Goal: Task Accomplishment & Management: Use online tool/utility

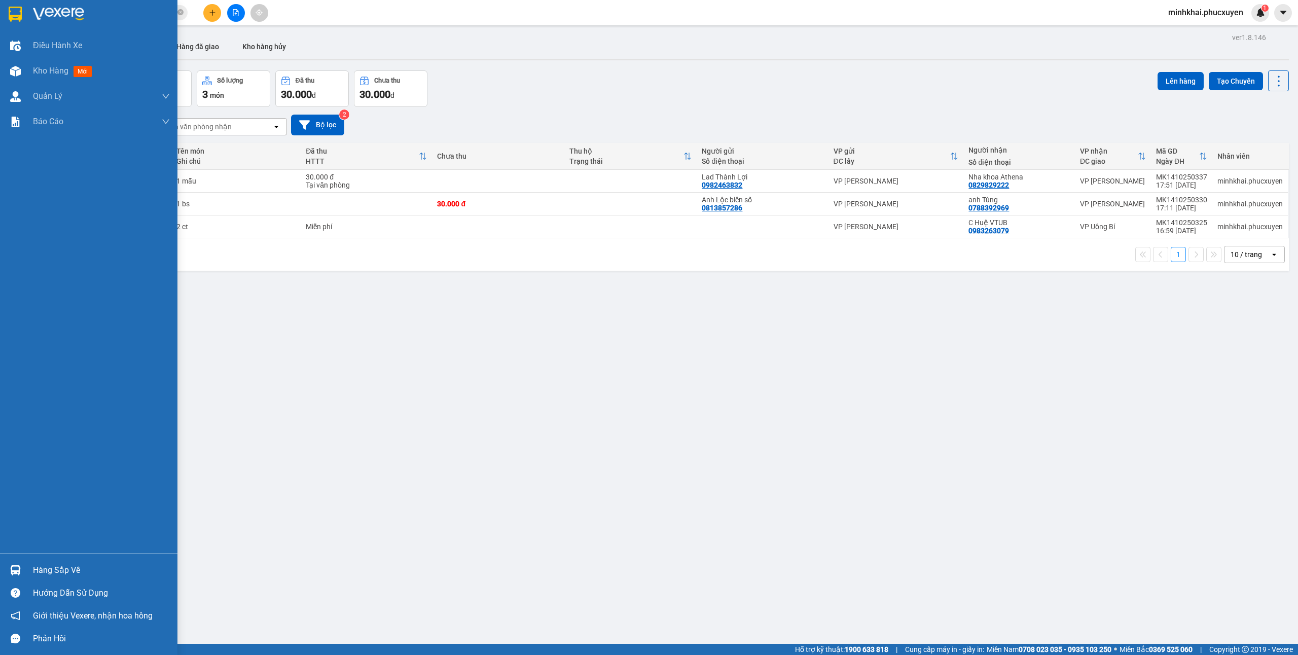
click at [65, 577] on div "Hàng sắp về" at bounding box center [101, 570] width 137 height 15
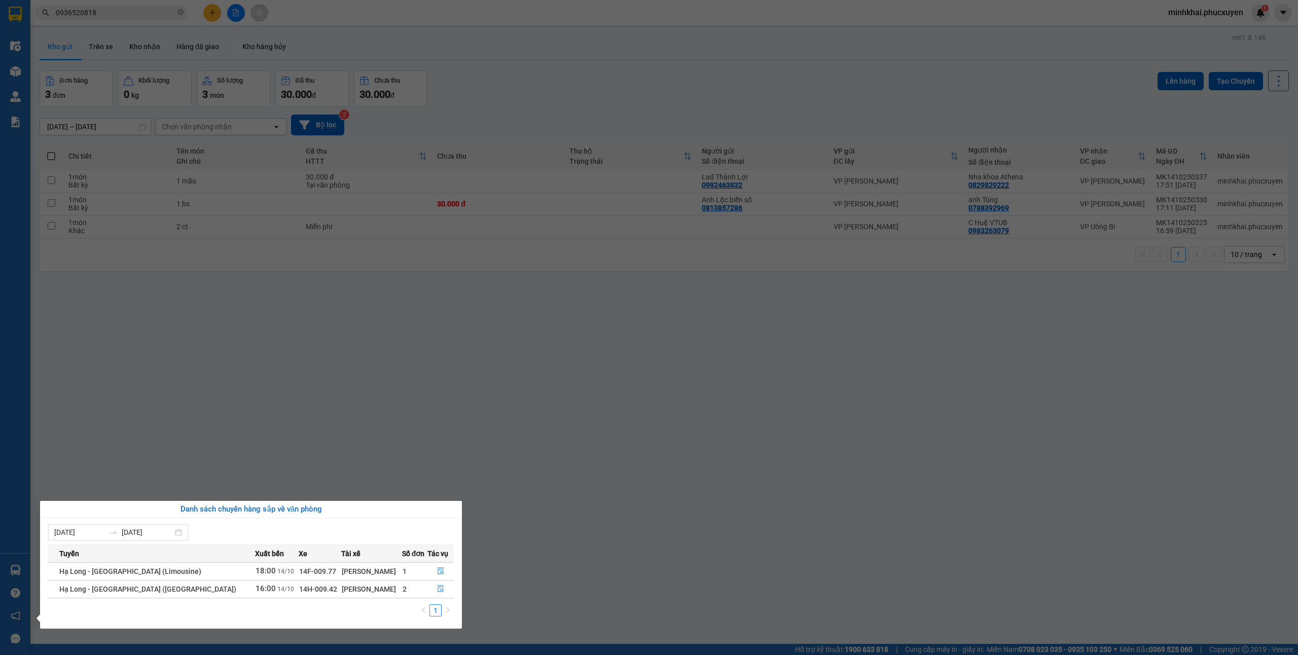
drag, startPoint x: 435, startPoint y: 400, endPoint x: 165, endPoint y: 577, distance: 322.7
click at [433, 404] on section "Kết quả tìm kiếm ( 2 ) Bộ lọc Mã ĐH Trạng thái Món hàng Thu hộ Tổng cước Chưa c…" at bounding box center [649, 327] width 1298 height 655
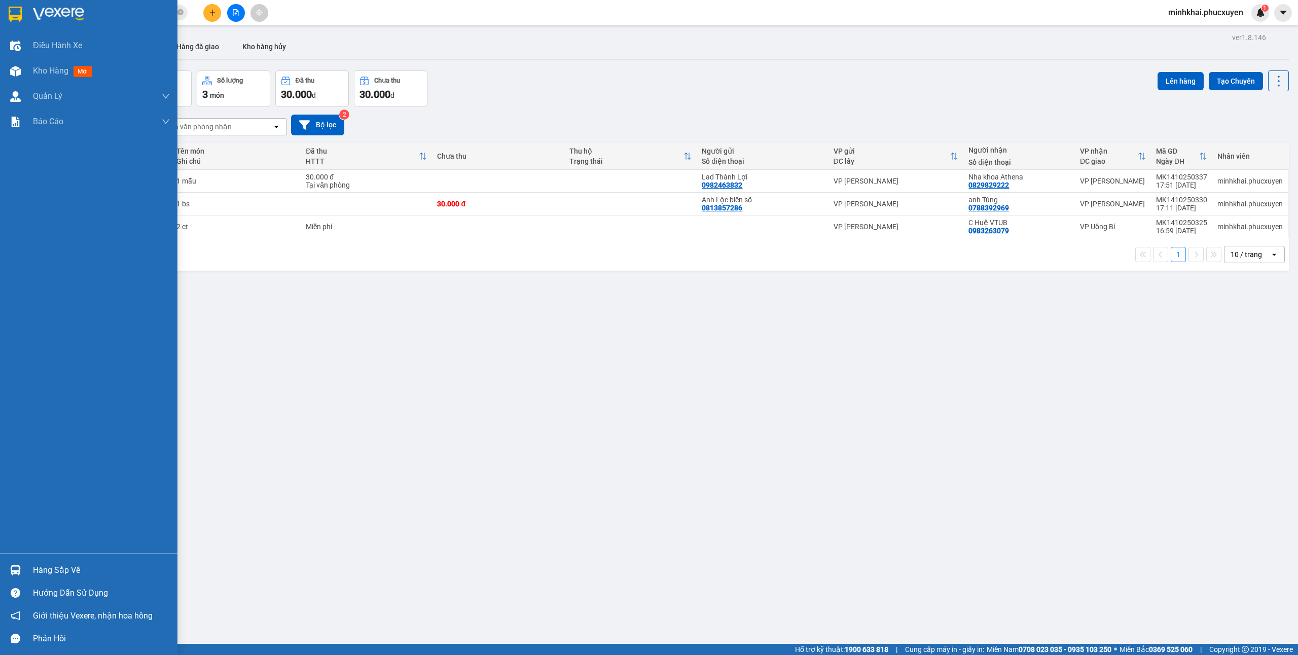
click at [63, 570] on div "Hàng sắp về" at bounding box center [101, 570] width 137 height 15
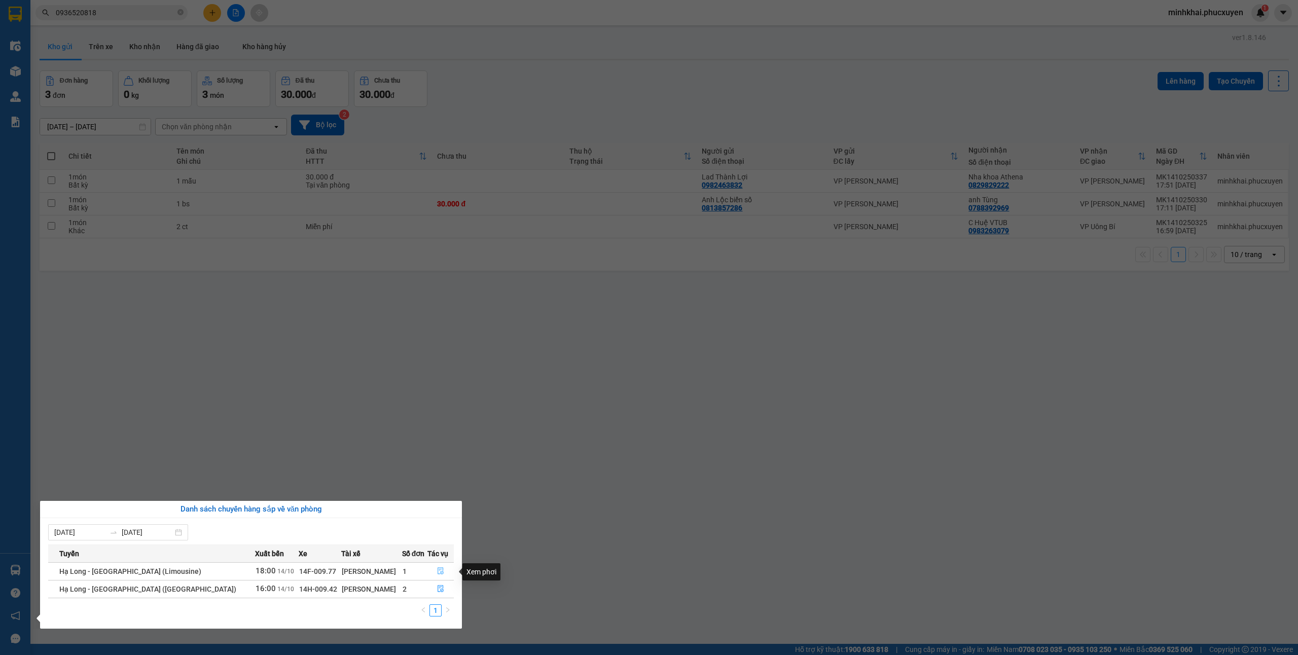
click at [440, 572] on button "button" at bounding box center [441, 571] width 26 height 16
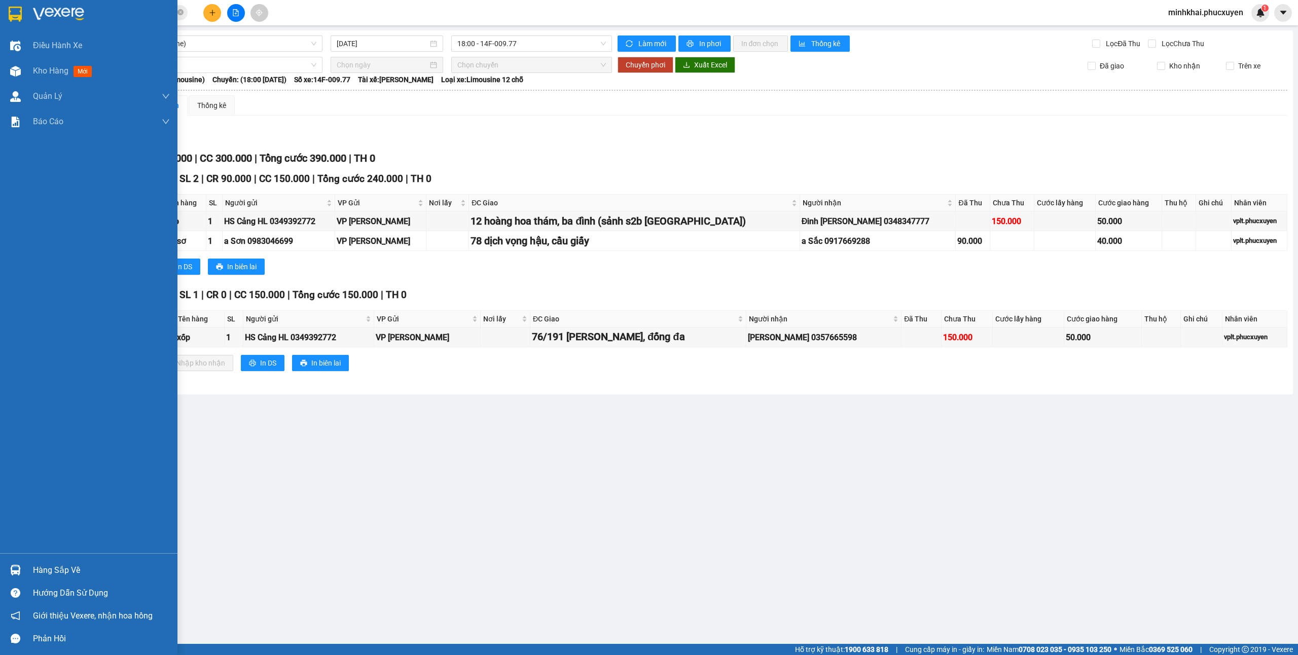
click at [18, 560] on div "Hàng sắp về" at bounding box center [88, 570] width 177 height 23
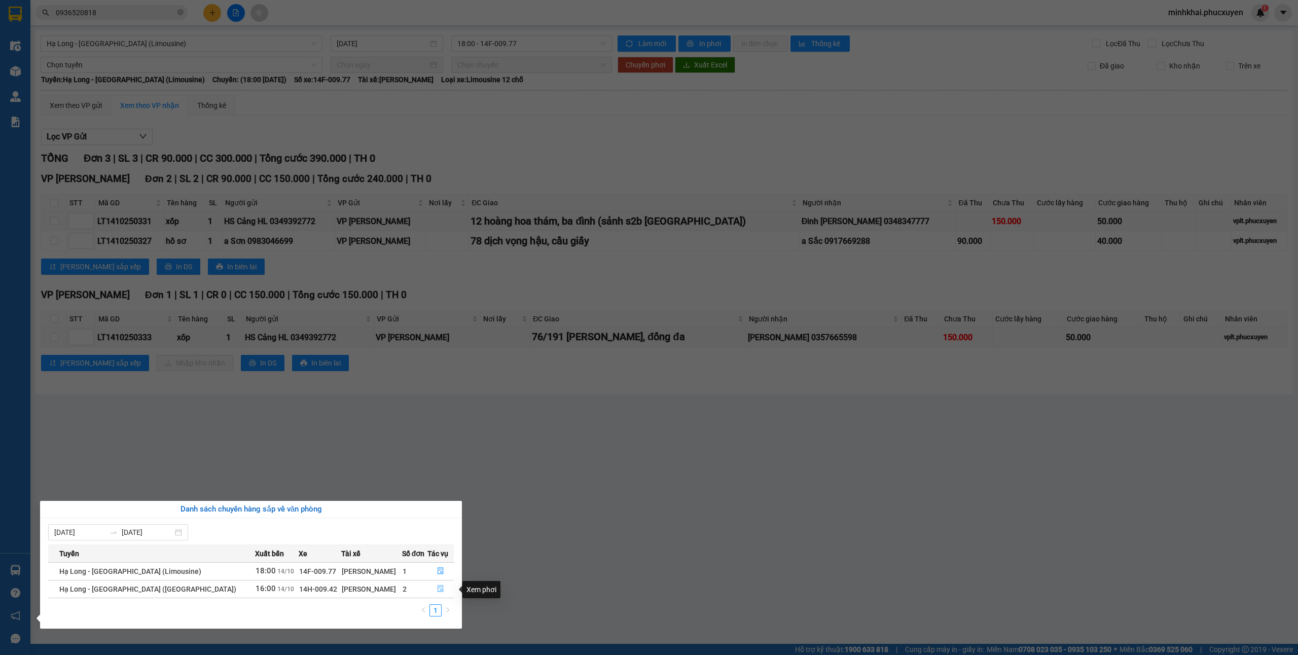
click at [441, 593] on button "button" at bounding box center [441, 589] width 26 height 16
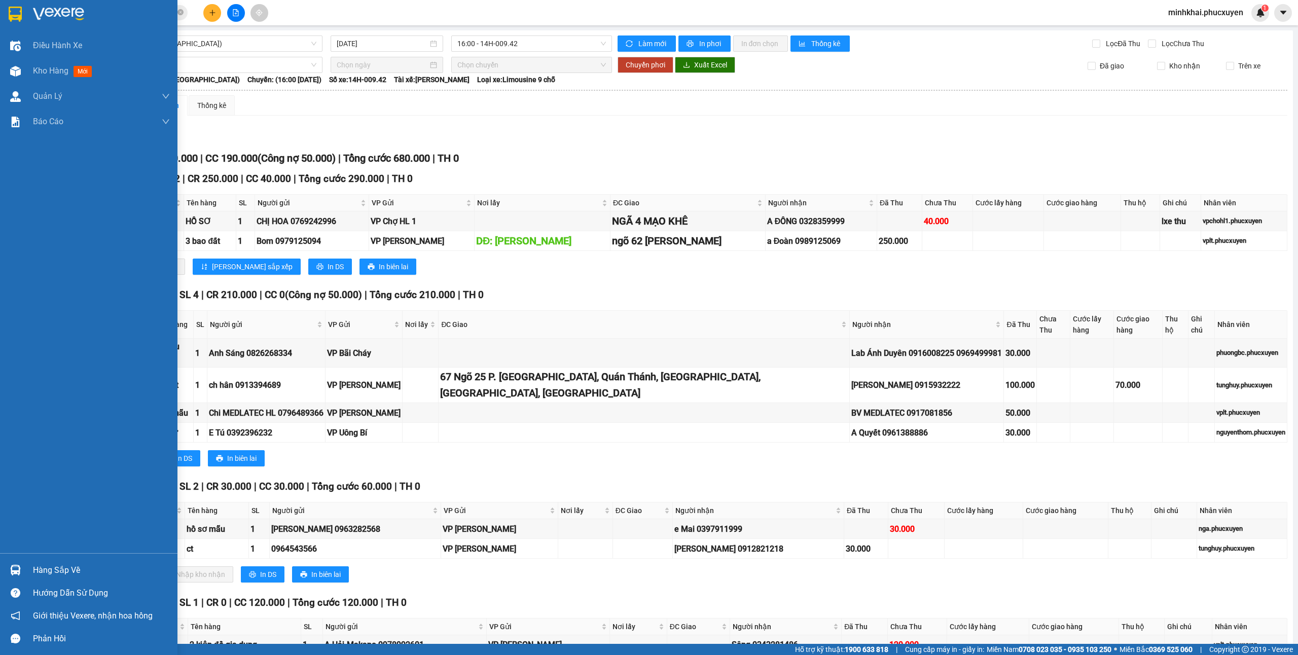
click at [23, 570] on div at bounding box center [16, 570] width 18 height 18
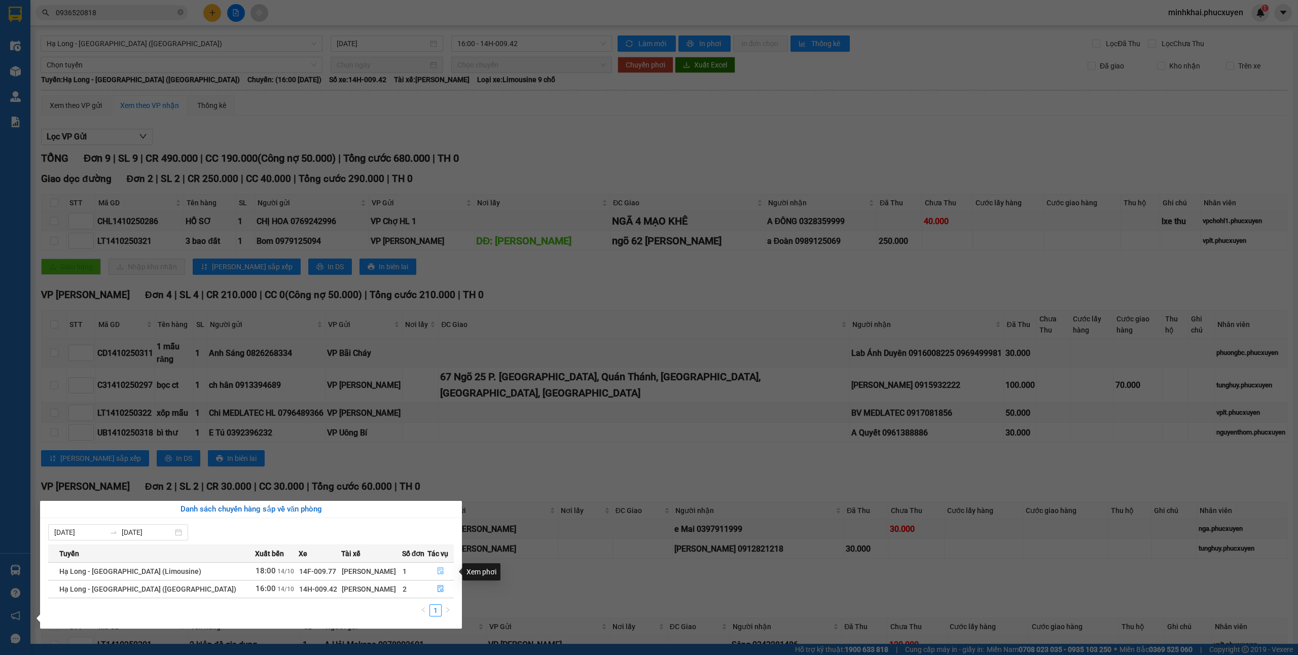
click at [437, 571] on icon "file-done" at bounding box center [440, 570] width 7 height 7
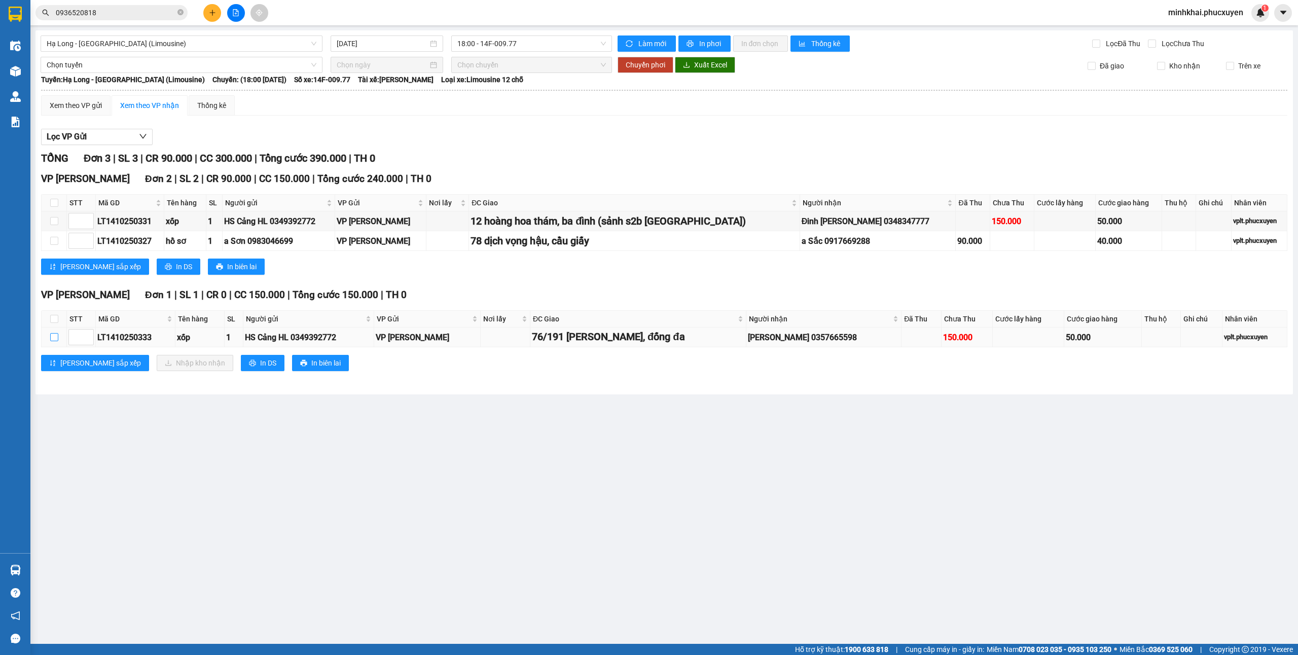
click at [56, 339] on input "checkbox" at bounding box center [54, 337] width 8 height 8
checkbox input "true"
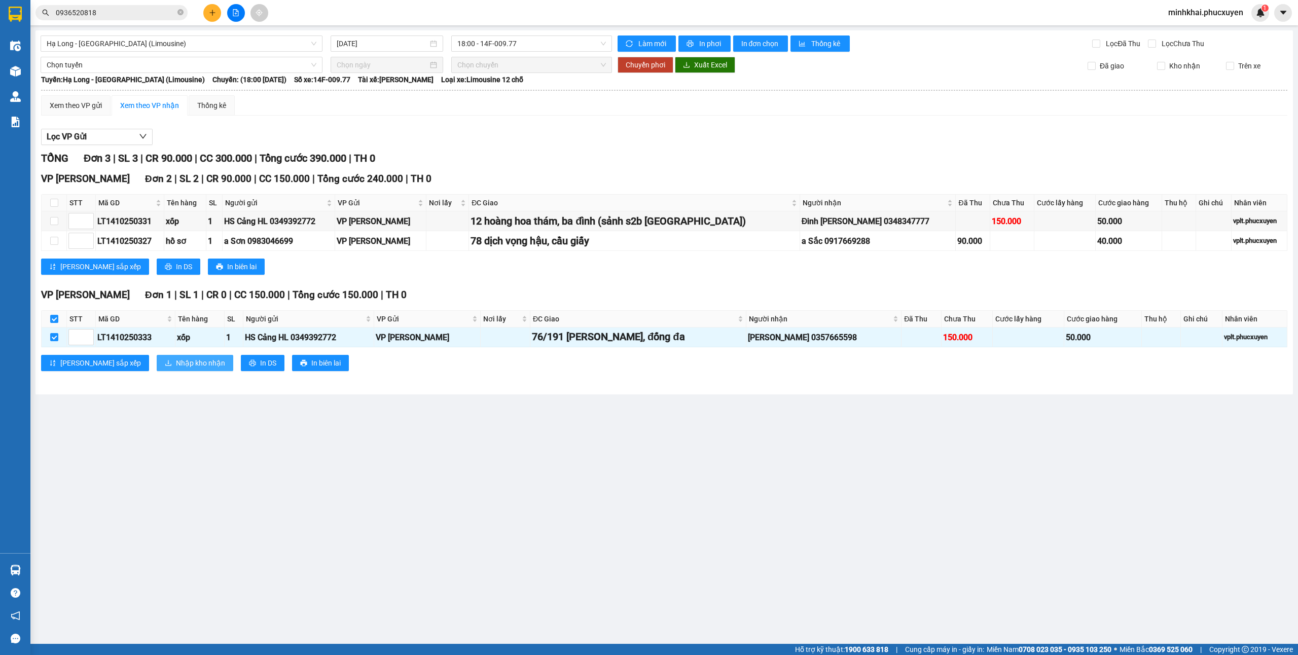
click at [157, 362] on button "Nhập kho nhận" at bounding box center [195, 363] width 77 height 16
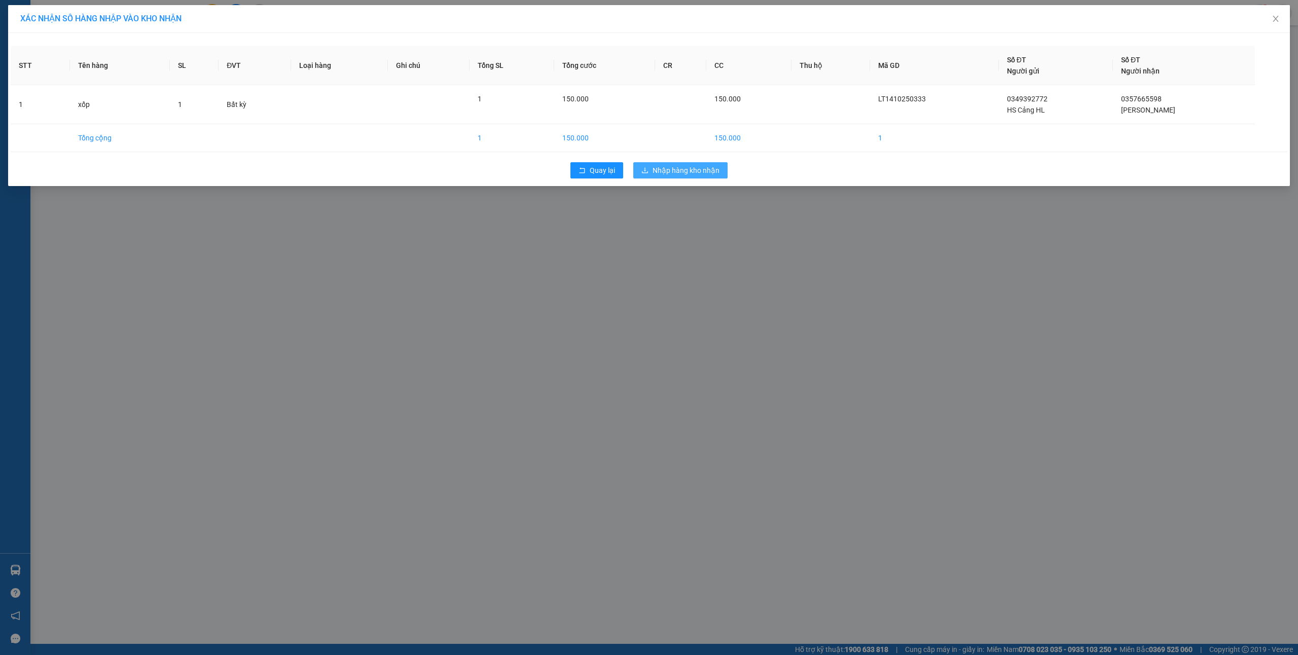
click at [670, 173] on span "Nhập hàng kho nhận" at bounding box center [686, 170] width 67 height 11
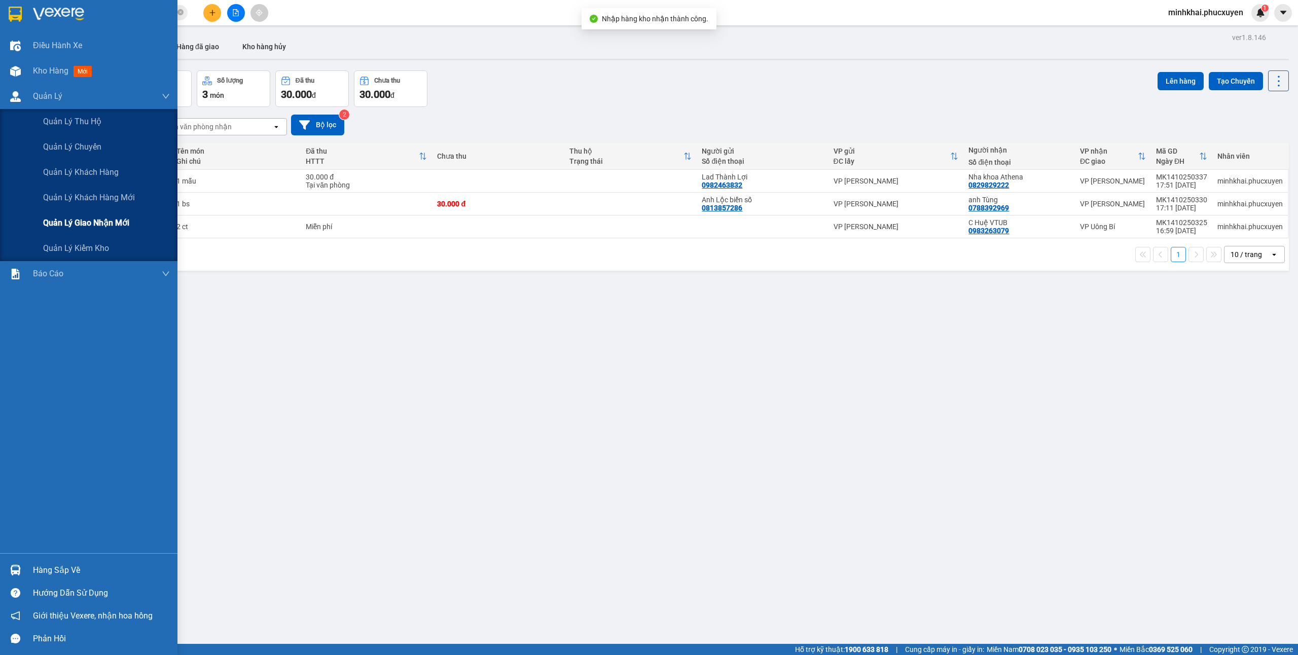
click at [95, 224] on span "Quản lý giao nhận mới" at bounding box center [86, 223] width 86 height 13
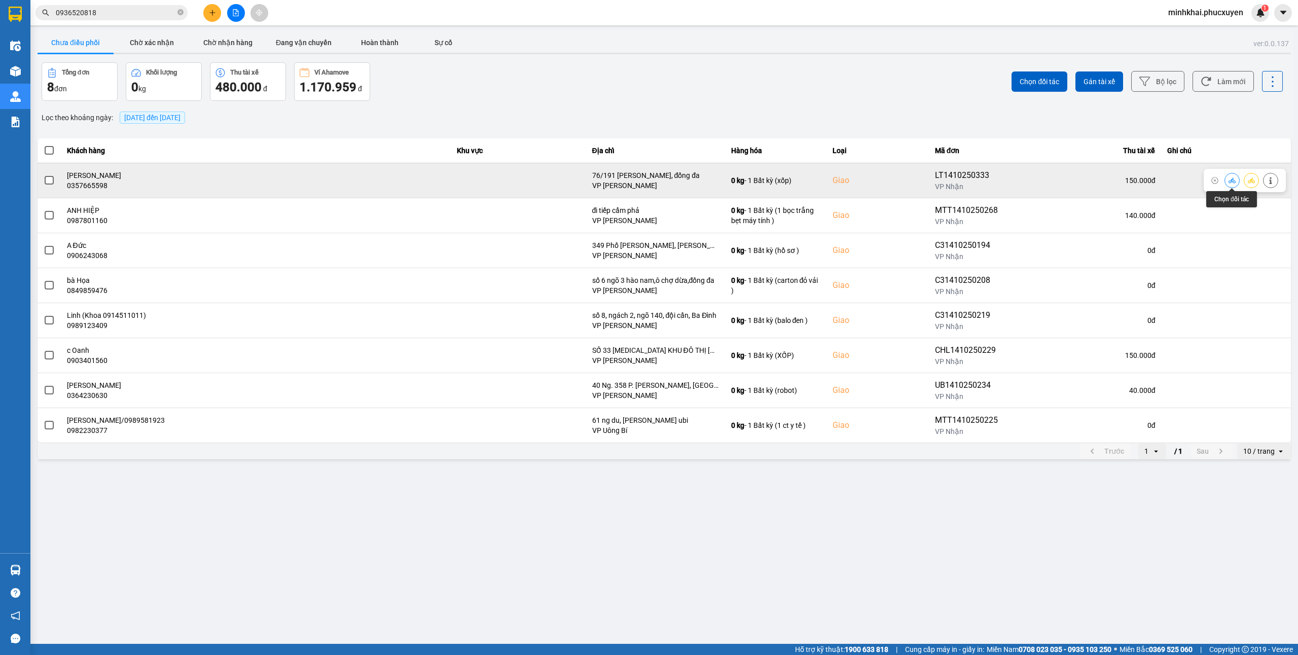
click at [1231, 185] on button at bounding box center [1232, 180] width 14 height 18
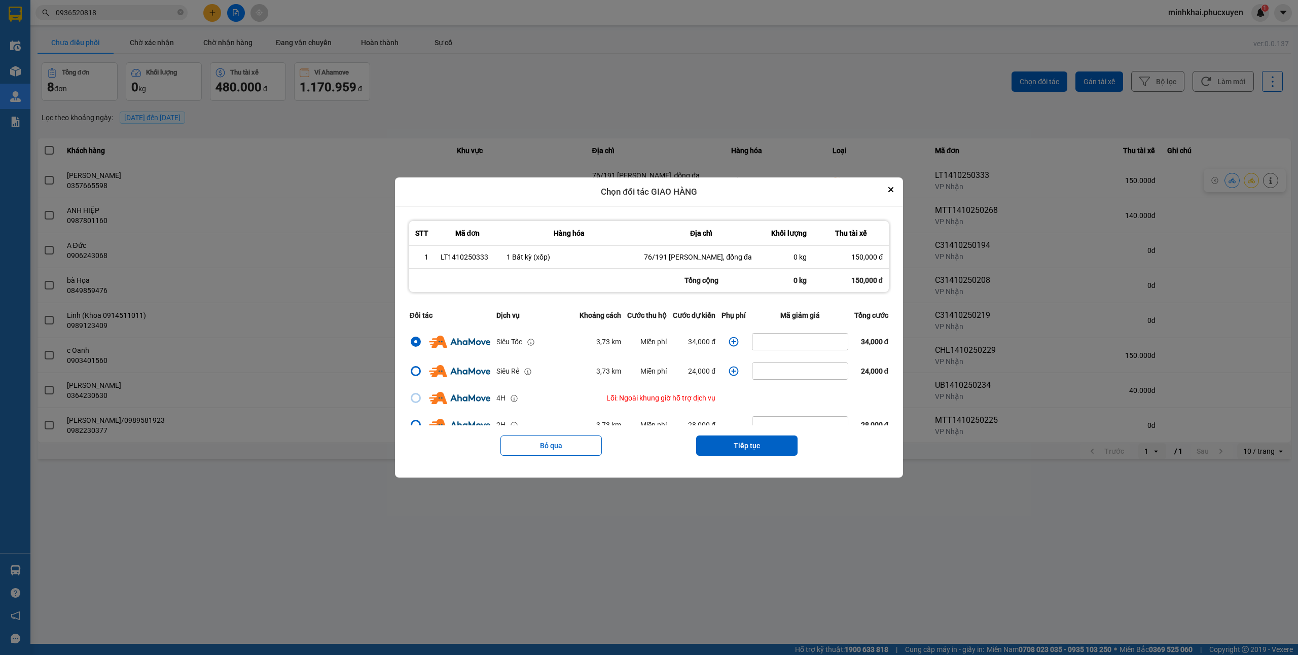
click at [729, 342] on icon "dialog" at bounding box center [734, 342] width 10 height 10
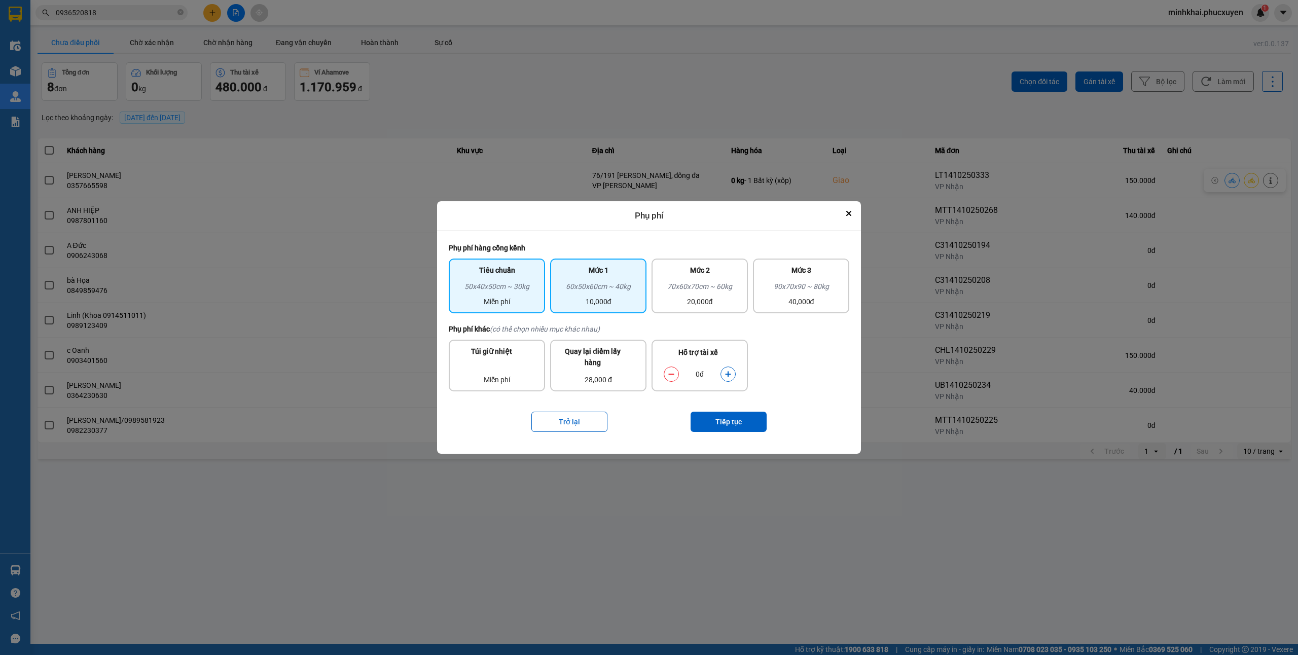
click at [629, 300] on div "10,000đ" at bounding box center [598, 301] width 84 height 11
click at [728, 372] on icon "dialog" at bounding box center [728, 374] width 6 height 6
click at [742, 423] on button "Tiếp tục" at bounding box center [729, 422] width 76 height 20
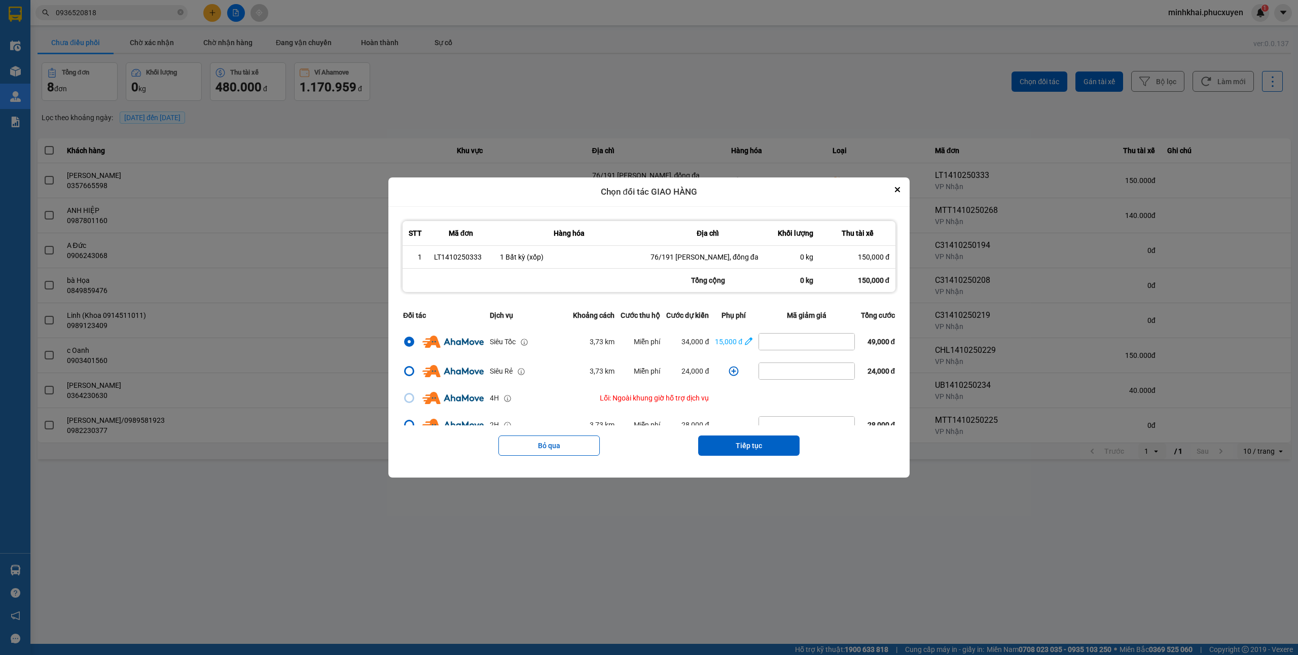
click at [747, 435] on div "Bỏ qua Tiếp tục" at bounding box center [649, 445] width 498 height 41
click at [753, 447] on button "Tiếp tục" at bounding box center [748, 446] width 101 height 20
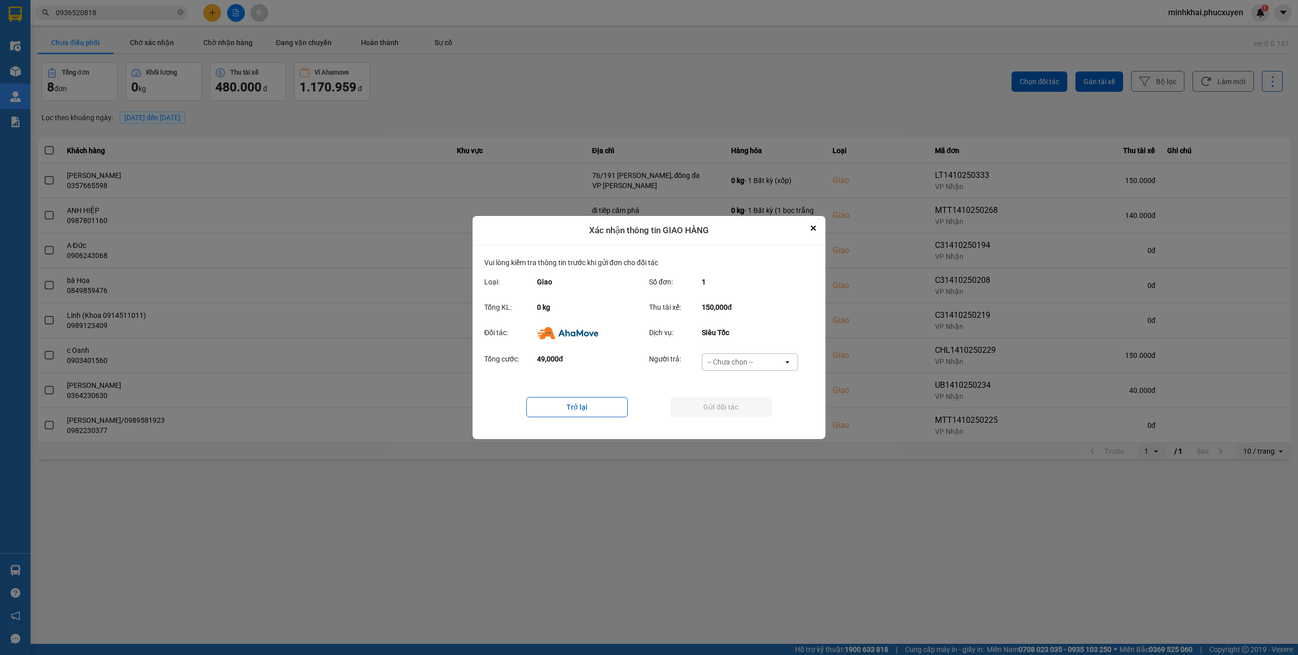
click at [744, 361] on div "-- Chưa chọn --" at bounding box center [730, 362] width 46 height 10
click at [728, 418] on span "Ví Ahamove" at bounding box center [729, 420] width 41 height 10
click at [685, 411] on button "Gửi đối tác" at bounding box center [720, 407] width 101 height 20
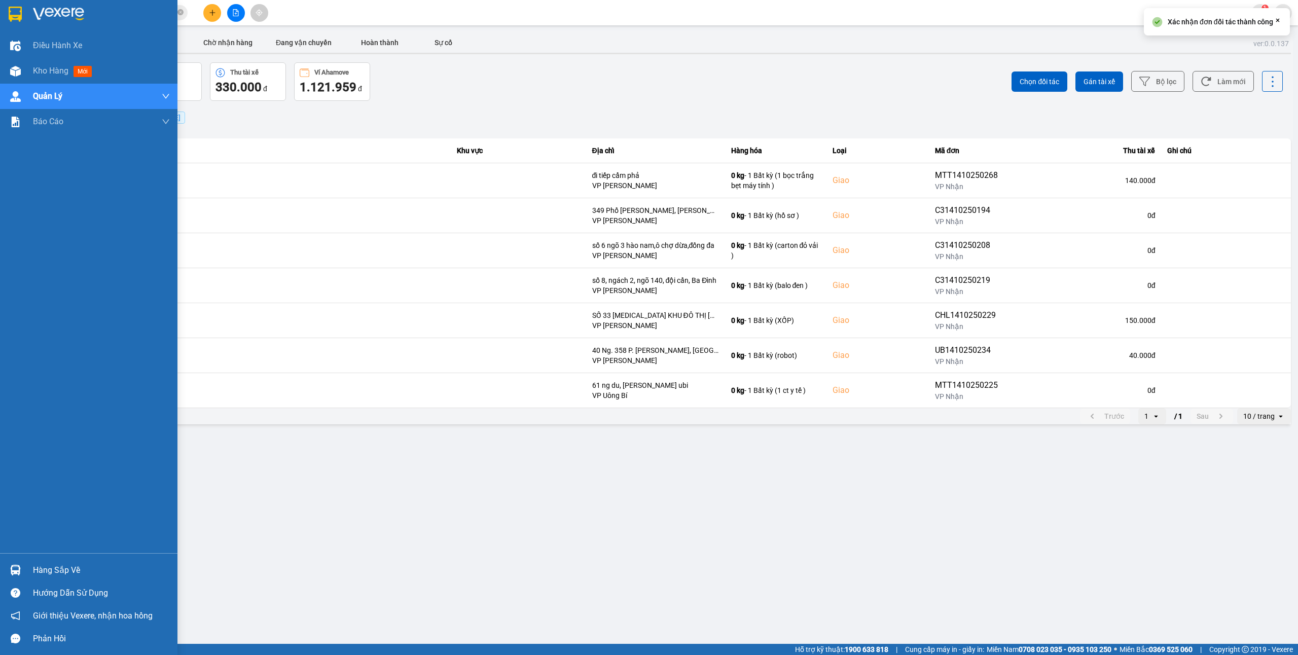
click at [22, 576] on div at bounding box center [16, 570] width 18 height 18
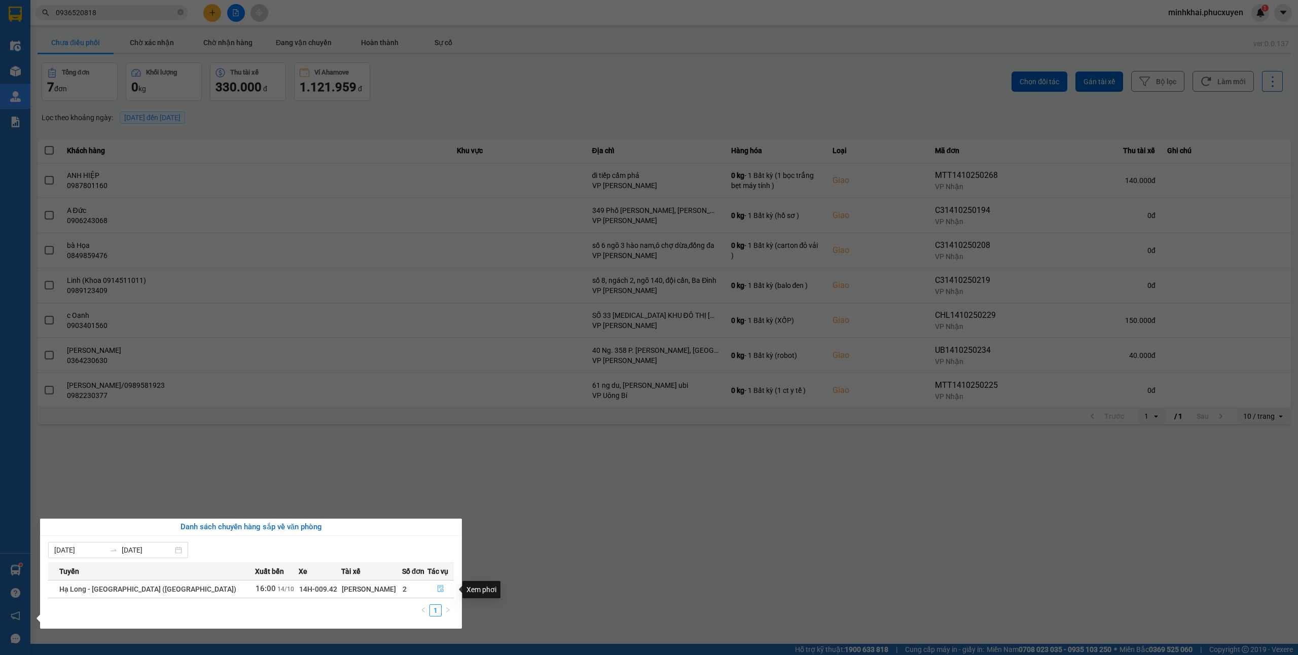
click at [438, 591] on icon "file-done" at bounding box center [441, 589] width 6 height 7
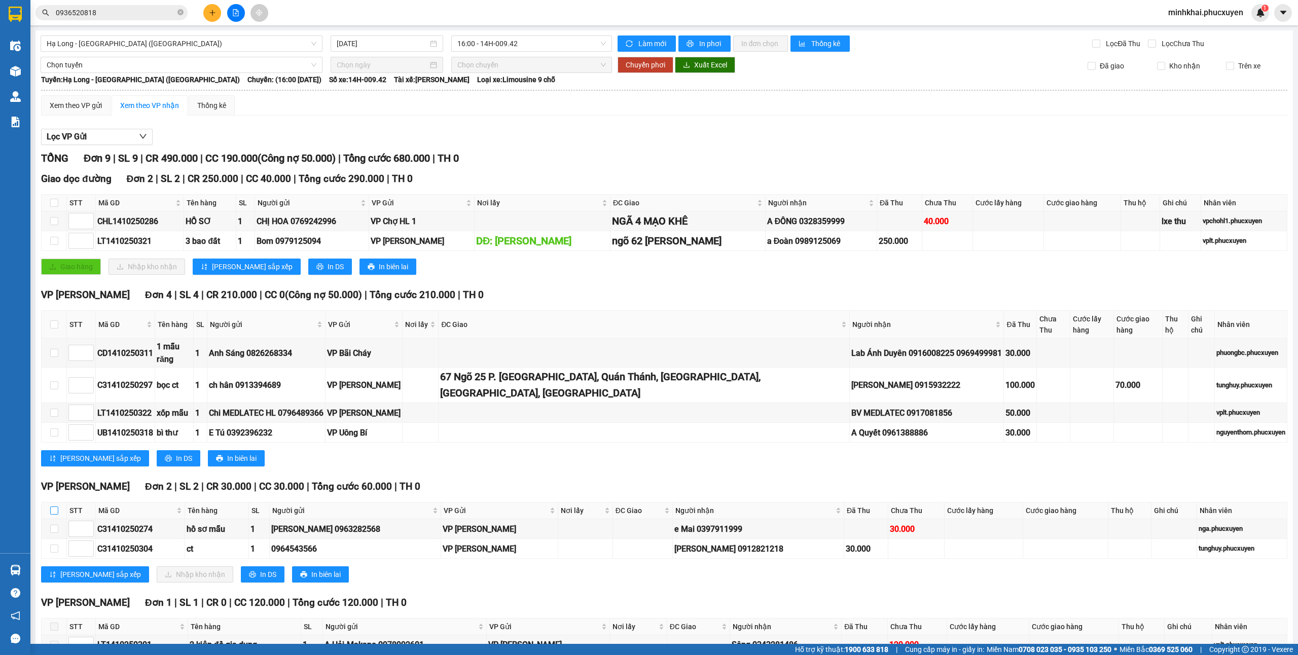
click at [54, 507] on input "checkbox" at bounding box center [54, 511] width 8 height 8
checkbox input "true"
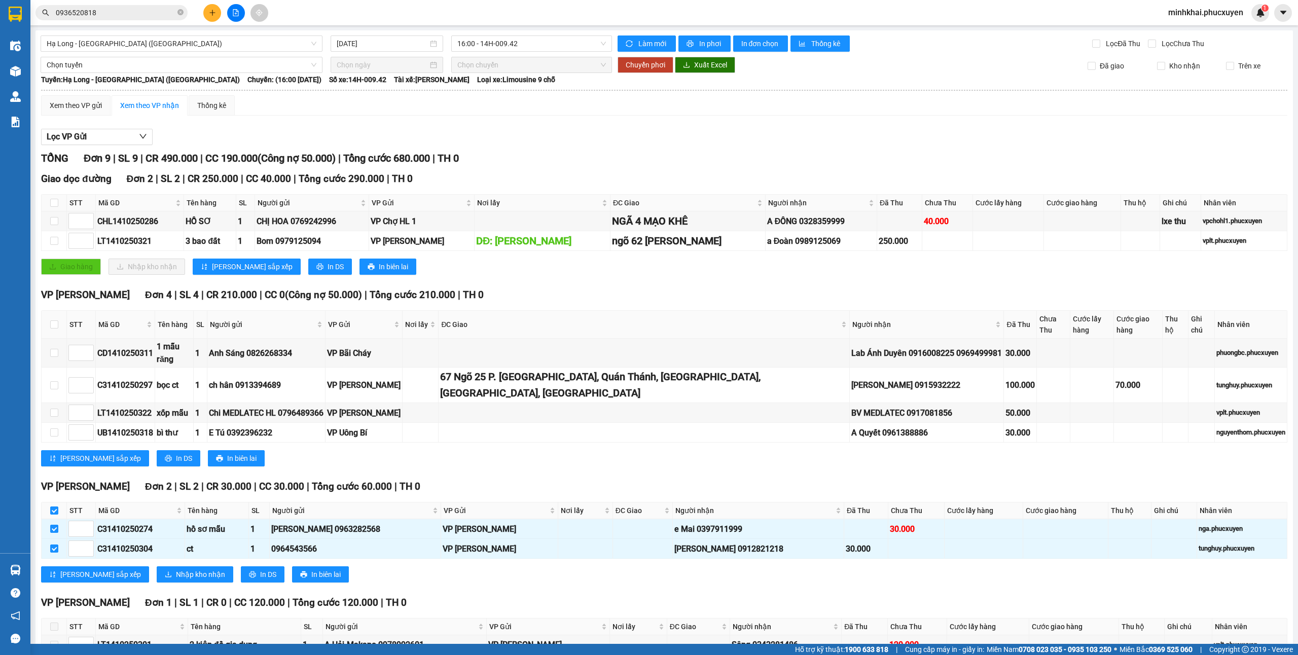
checkbox input "true"
click at [176, 569] on span "Nhập kho nhận" at bounding box center [200, 574] width 49 height 11
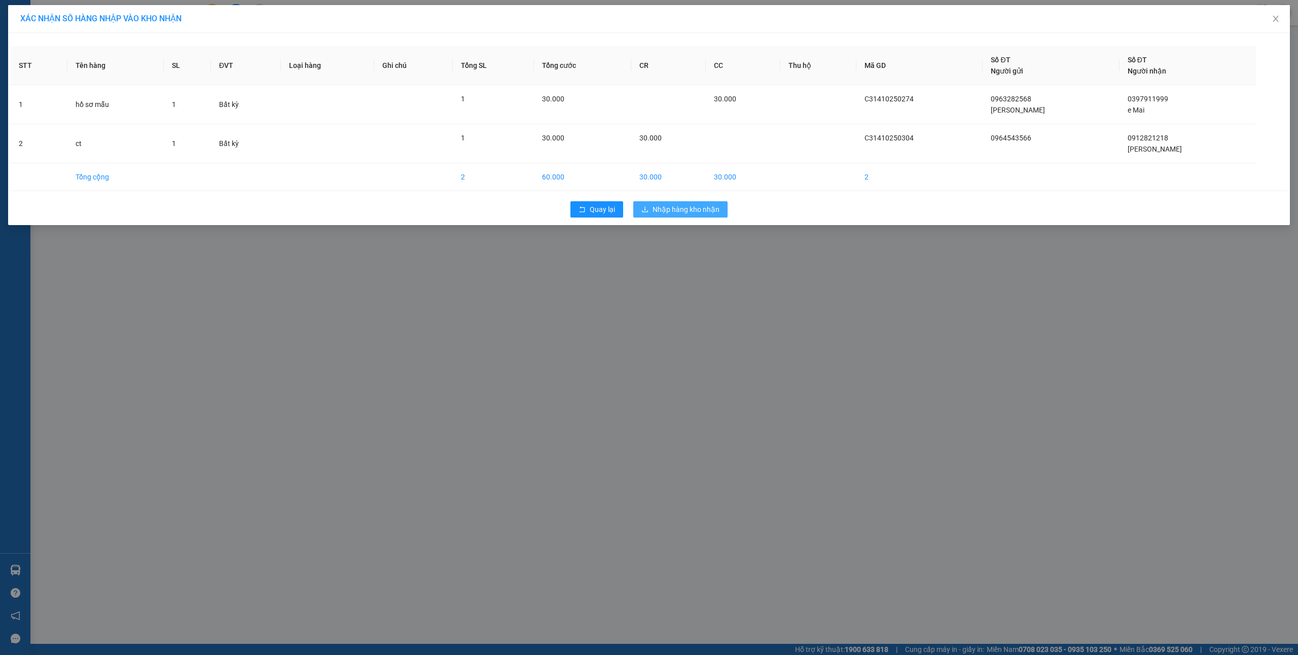
click at [709, 207] on span "Nhập hàng kho nhận" at bounding box center [686, 209] width 67 height 11
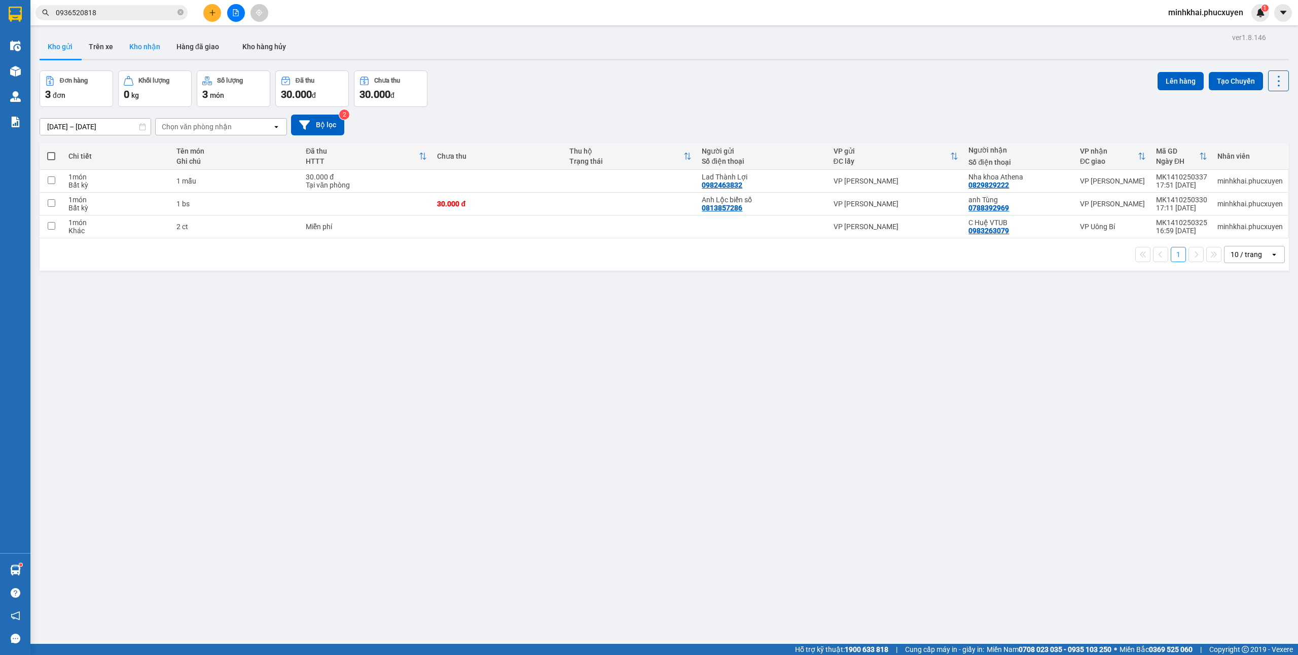
click at [142, 44] on button "Kho nhận" at bounding box center [144, 46] width 47 height 24
